Goal: Communication & Community: Answer question/provide support

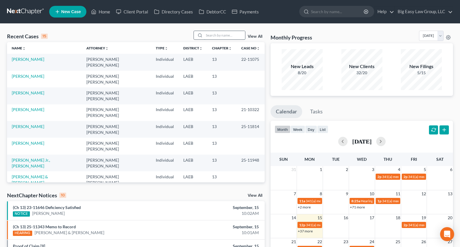
click at [209, 39] on input "search" at bounding box center [224, 35] width 41 height 8
click at [208, 39] on input "search" at bounding box center [224, 35] width 41 height 8
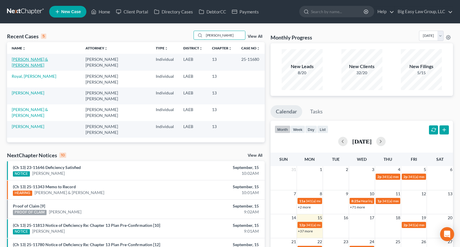
type input "[PERSON_NAME]"
click at [48, 59] on link "[PERSON_NAME] & [PERSON_NAME]" at bounding box center [30, 62] width 36 height 11
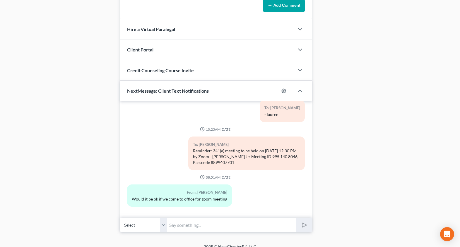
scroll to position [334, 0]
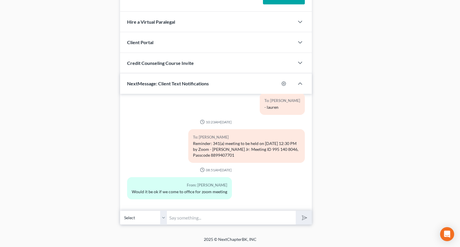
click at [163, 218] on select "Select [PHONE_NUMBER] - [PERSON_NAME] [PHONE_NUMBER] - Mandy Royal" at bounding box center [143, 218] width 47 height 14
click at [222, 217] on input "text" at bounding box center [231, 218] width 129 height 14
type input "once you on in the zoom app -- you need to select "join meeting""
click at [296, 211] on button "submit" at bounding box center [304, 218] width 16 height 14
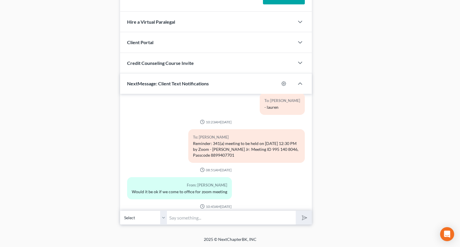
scroll to position [992, 0]
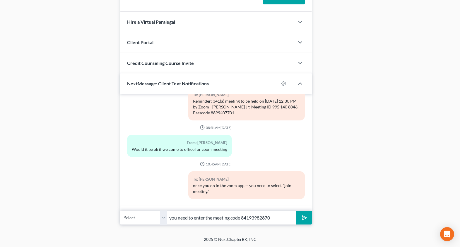
type input "you need to enter the meeting code 84193982870"
click at [303, 223] on button "submit" at bounding box center [304, 218] width 16 height 14
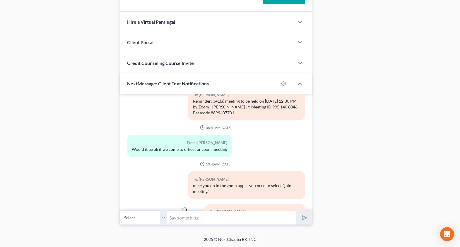
click at [279, 218] on input "text" at bounding box center [231, 218] width 129 height 14
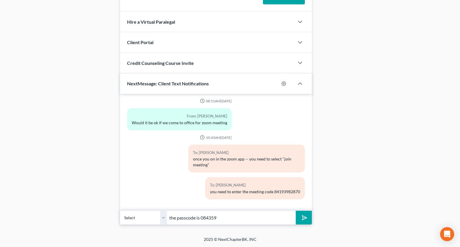
type input "the passcode is 084359"
click at [302, 217] on polygon "submit" at bounding box center [303, 218] width 7 height 7
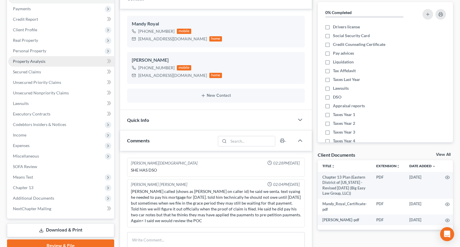
scroll to position [35, 0]
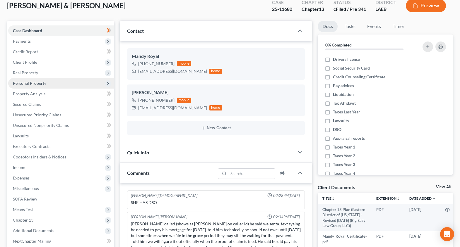
click at [81, 81] on span "Personal Property" at bounding box center [61, 83] width 106 height 11
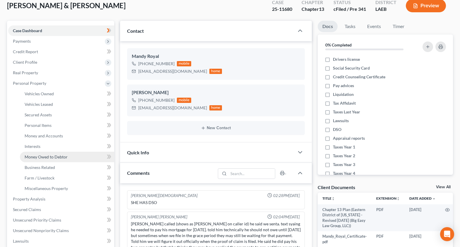
click at [81, 159] on link "Money Owed to Debtor" at bounding box center [67, 157] width 94 height 11
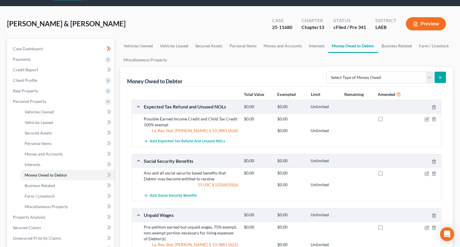
scroll to position [48, 0]
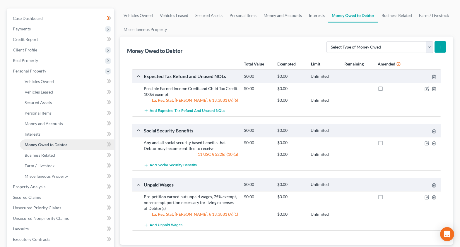
click at [88, 148] on link "Money Owed to Debtor" at bounding box center [67, 145] width 94 height 11
click at [88, 153] on link "Business Related" at bounding box center [67, 155] width 94 height 11
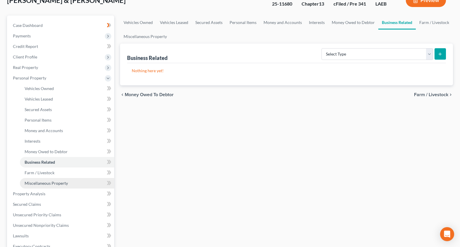
scroll to position [42, 0]
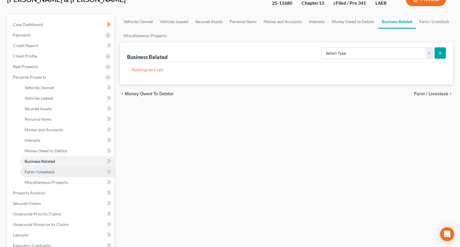
click at [83, 172] on link "Farm / Livestock" at bounding box center [67, 172] width 94 height 11
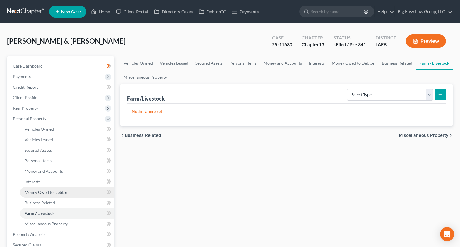
click at [75, 189] on link "Money Owed to Debtor" at bounding box center [67, 192] width 94 height 11
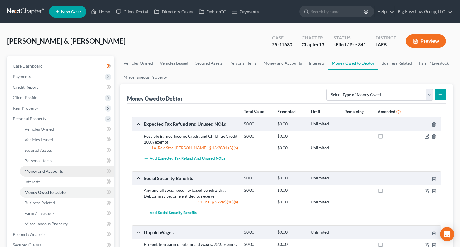
click at [80, 172] on link "Money and Accounts" at bounding box center [67, 171] width 94 height 11
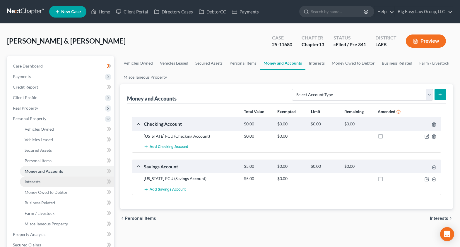
click at [59, 180] on link "Interests" at bounding box center [67, 182] width 94 height 11
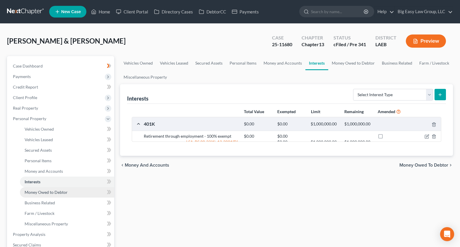
click at [63, 190] on span "Money Owed to Debtor" at bounding box center [46, 192] width 43 height 5
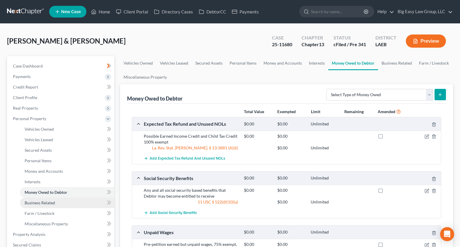
click at [64, 202] on link "Business Related" at bounding box center [67, 203] width 94 height 11
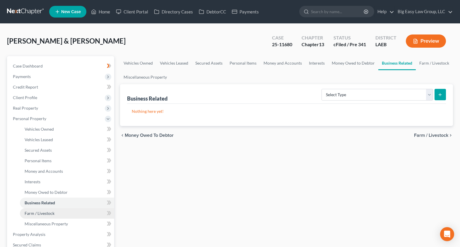
click at [65, 213] on link "Farm / Livestock" at bounding box center [67, 213] width 94 height 11
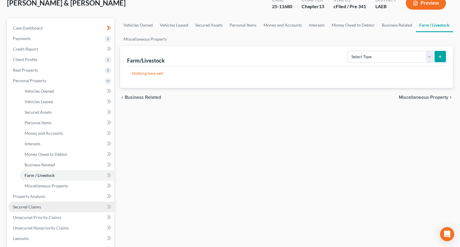
scroll to position [39, 0]
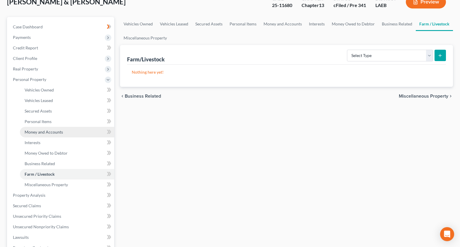
click at [75, 133] on link "Money and Accounts" at bounding box center [67, 132] width 94 height 11
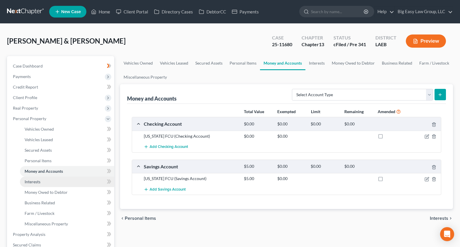
click at [64, 181] on link "Interests" at bounding box center [67, 182] width 94 height 11
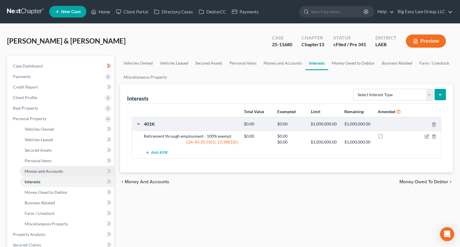
click at [80, 166] on link "Money and Accounts" at bounding box center [67, 171] width 94 height 11
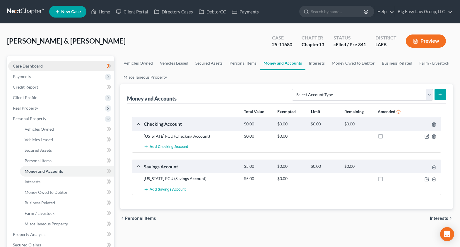
click at [34, 68] on span "Case Dashboard" at bounding box center [28, 66] width 30 height 5
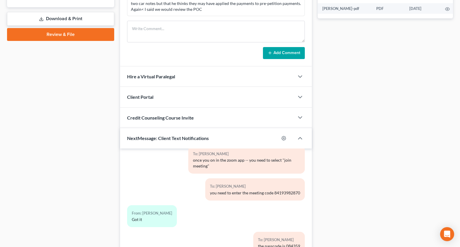
scroll to position [334, 0]
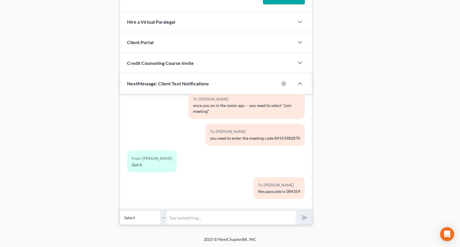
click at [258, 215] on input "text" at bounding box center [231, 218] width 129 height 14
type input "8"
drag, startPoint x: 206, startPoint y: 219, endPoint x: 187, endPoint y: 218, distance: 19.0
click at [187, 218] on input "meeting passcode 8899407701" at bounding box center [231, 218] width 129 height 14
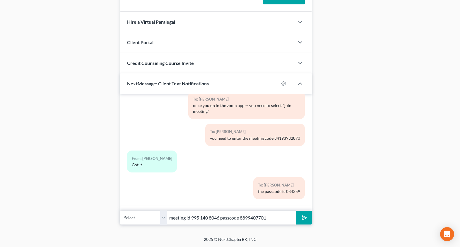
click at [200, 218] on input "meeting id 995 140 8046 passcode 8899407701" at bounding box center [231, 218] width 129 height 14
drag, startPoint x: 208, startPoint y: 218, endPoint x: 223, endPoint y: 221, distance: 14.2
click at [208, 218] on input "meeting id 995140 8046 passcode 8899407701" at bounding box center [231, 218] width 129 height 14
drag, startPoint x: 274, startPoint y: 217, endPoint x: 239, endPoint y: 220, distance: 35.0
click at [274, 217] on input "meeting id 9951408046 passcode 8899407701" at bounding box center [231, 218] width 129 height 14
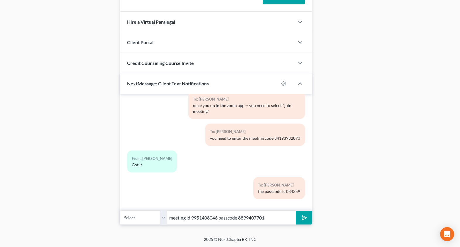
drag, startPoint x: 220, startPoint y: 218, endPoint x: 234, endPoint y: 220, distance: 14.1
click at [220, 218] on input "meeting id 9951408046 passcode 8899407701" at bounding box center [231, 218] width 129 height 14
type input "meeting id 9951408046 and the passcode 8899407701"
click at [296, 220] on button "submit" at bounding box center [304, 218] width 16 height 14
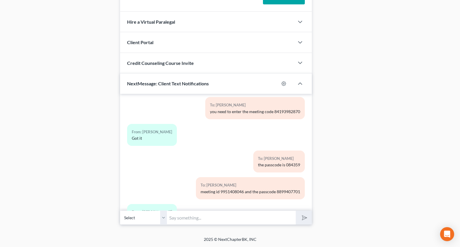
scroll to position [1126, 0]
